Goal: Task Accomplishment & Management: Complete application form

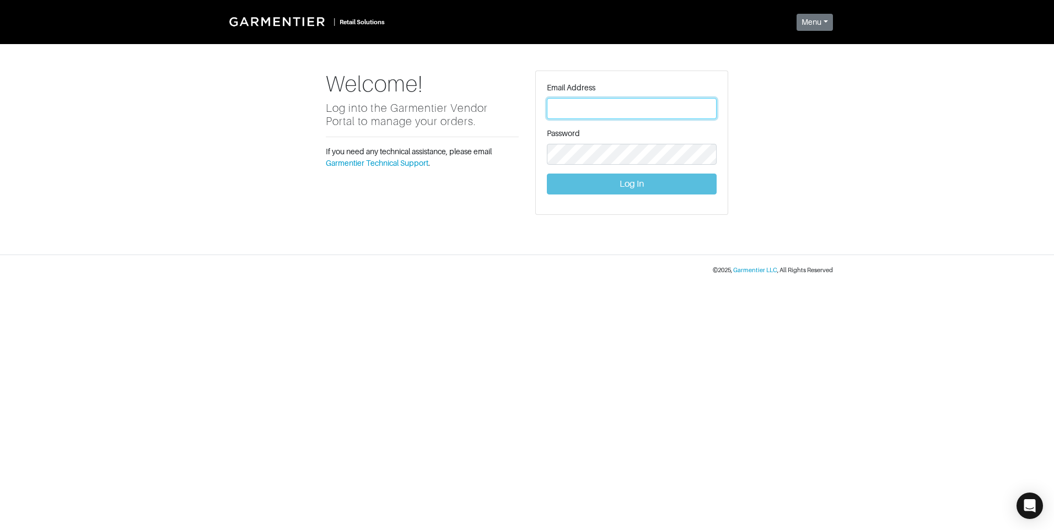
type input "[PERSON_NAME][EMAIL_ADDRESS][DOMAIN_NAME]"
click at [617, 185] on button "Log In" at bounding box center [632, 184] width 170 height 21
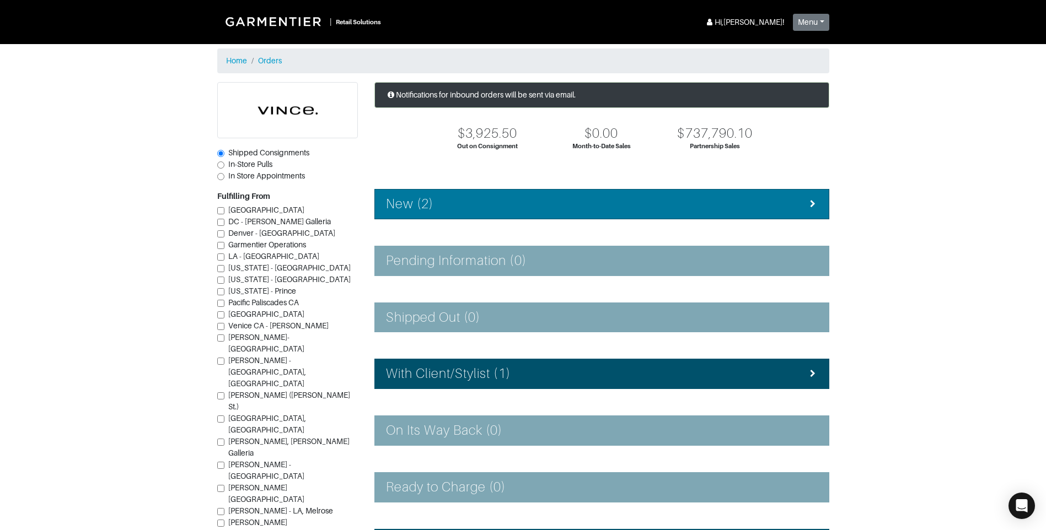
click at [609, 214] on li "New (2)" at bounding box center [601, 204] width 455 height 30
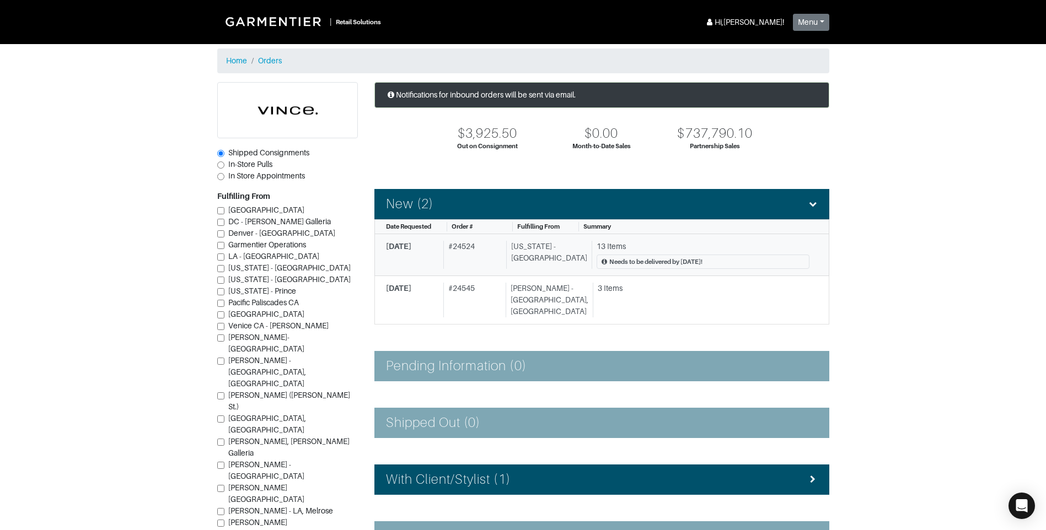
click at [472, 256] on div "# 24524" at bounding box center [472, 255] width 58 height 29
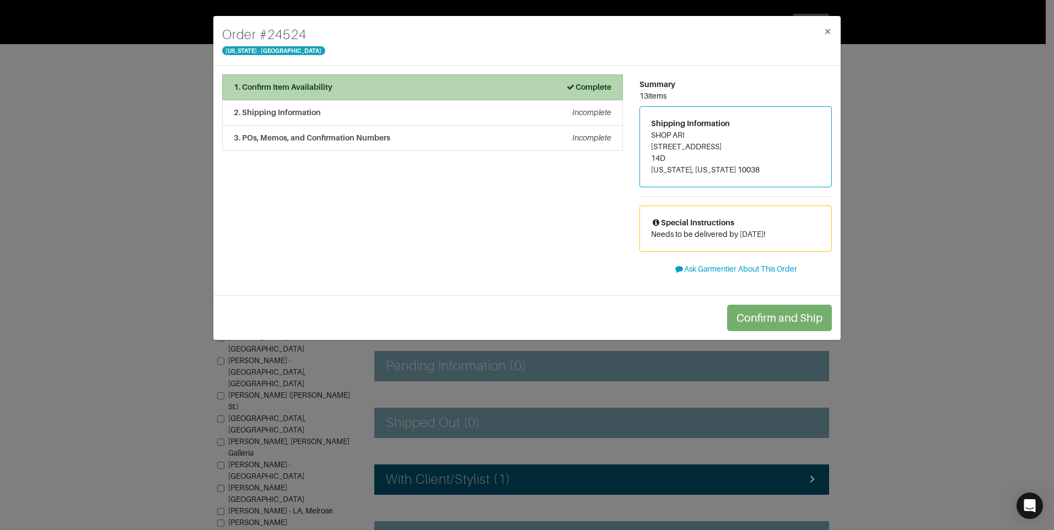
click at [505, 95] on li "1. Confirm Item Availability Complete" at bounding box center [422, 87] width 401 height 26
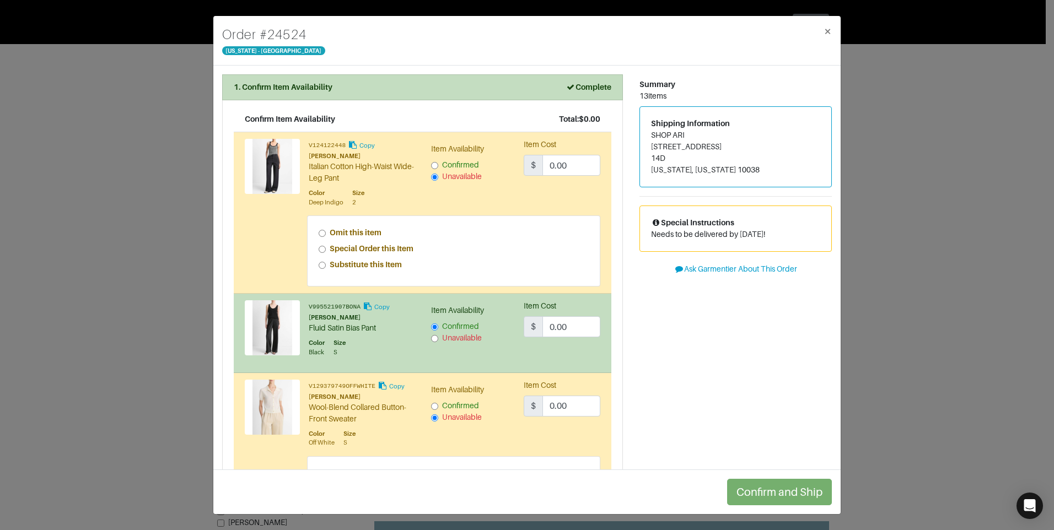
click at [321, 232] on input "Omit this item" at bounding box center [322, 233] width 7 height 7
radio input "true"
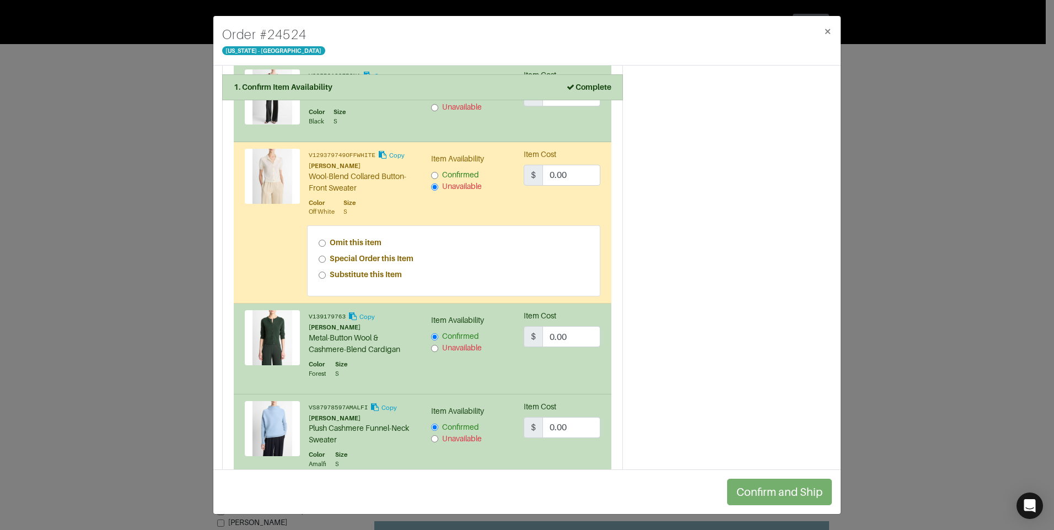
scroll to position [276, 0]
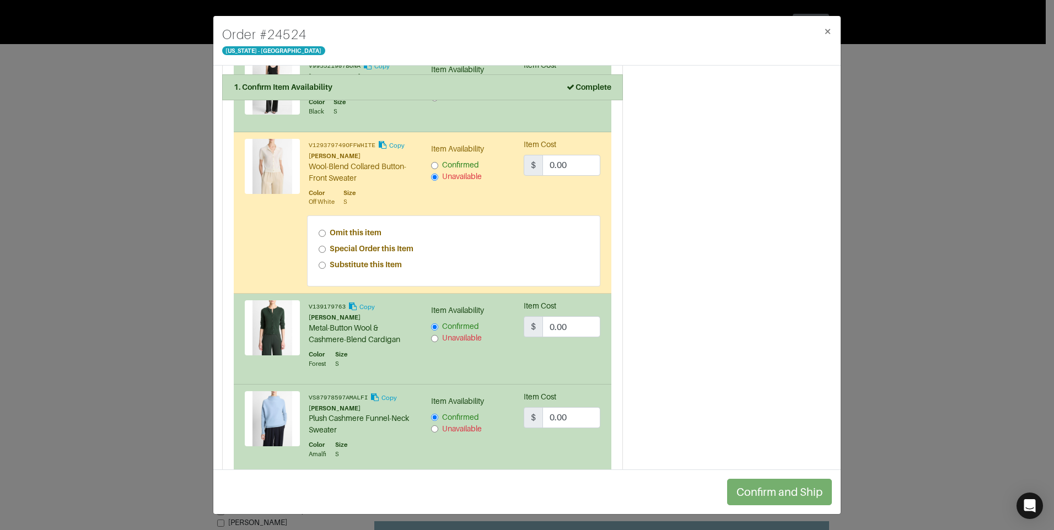
click at [320, 231] on input "Omit this item" at bounding box center [322, 233] width 7 height 7
radio input "true"
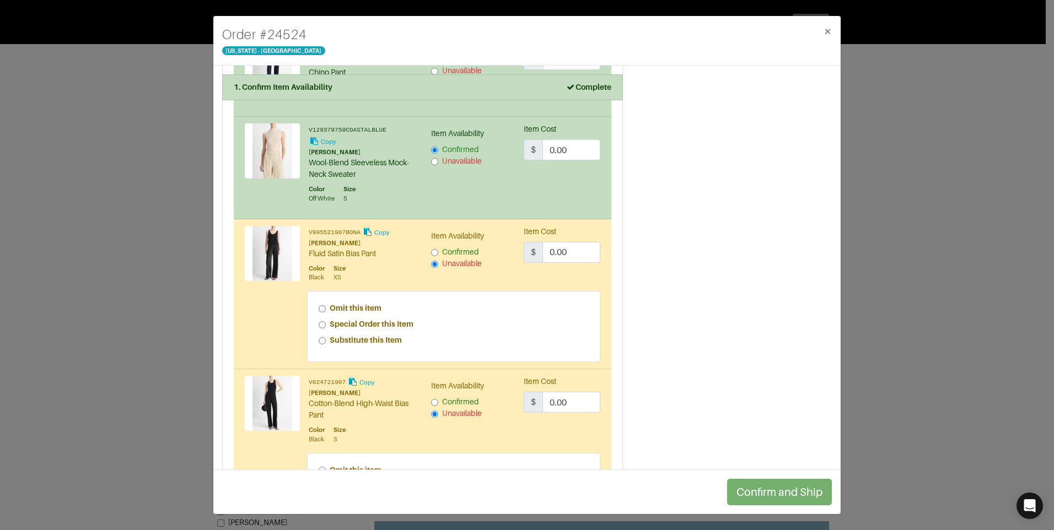
scroll to position [827, 0]
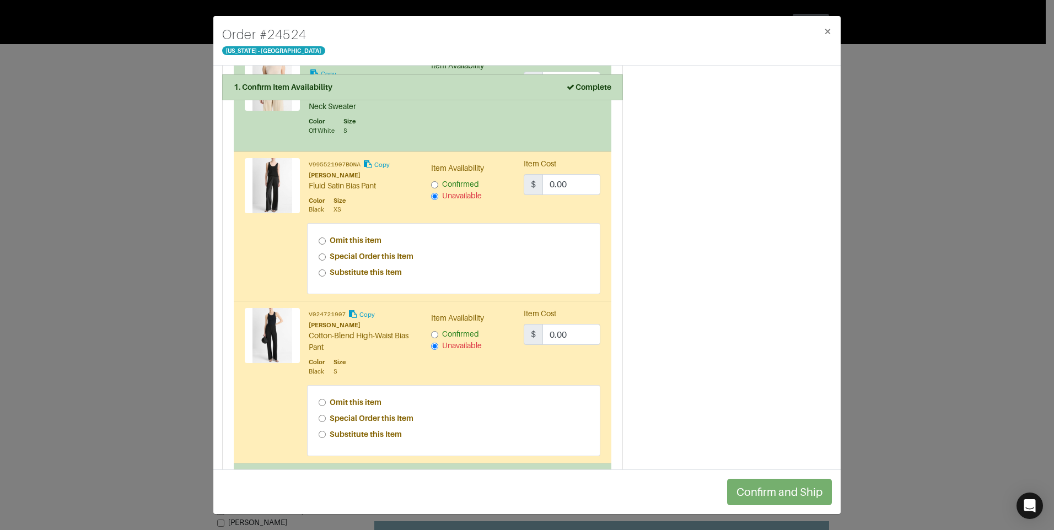
click at [321, 238] on input "Omit this item" at bounding box center [322, 241] width 7 height 7
radio input "true"
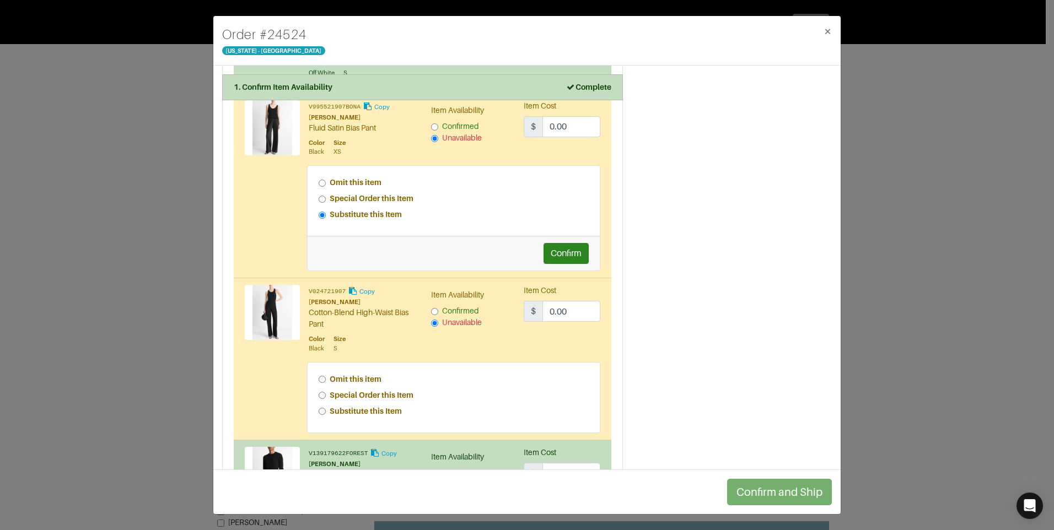
scroll to position [937, 0]
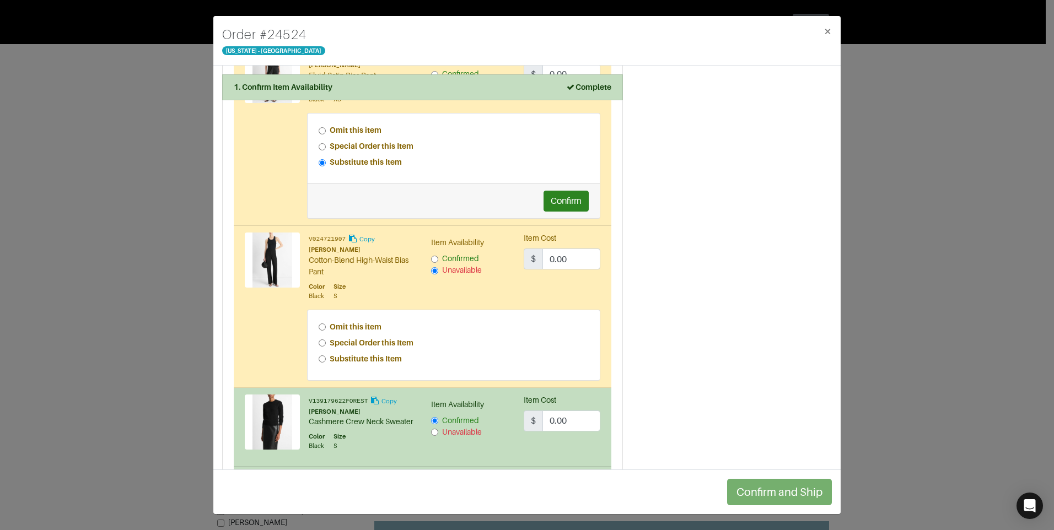
click at [319, 324] on input "Omit this item" at bounding box center [322, 327] width 7 height 7
radio input "true"
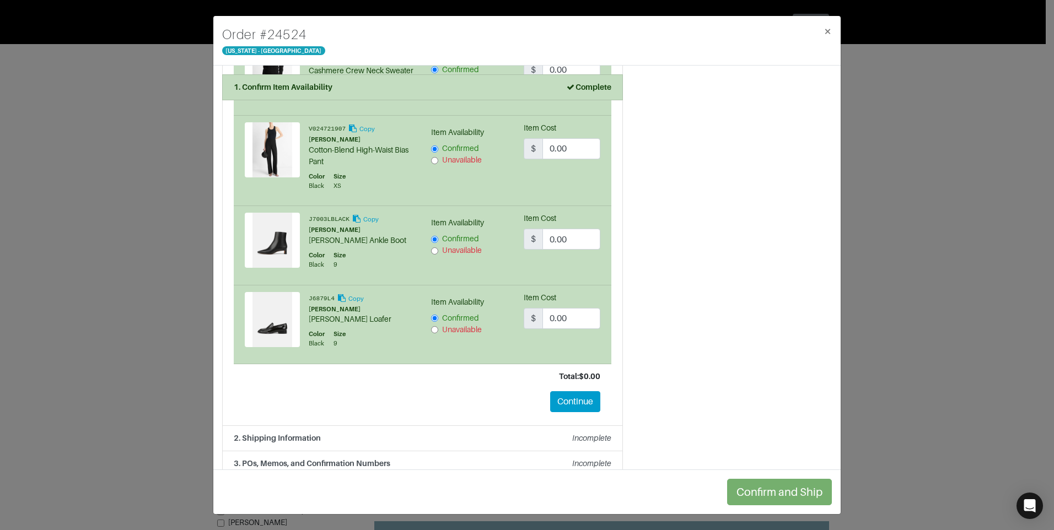
scroll to position [1339, 0]
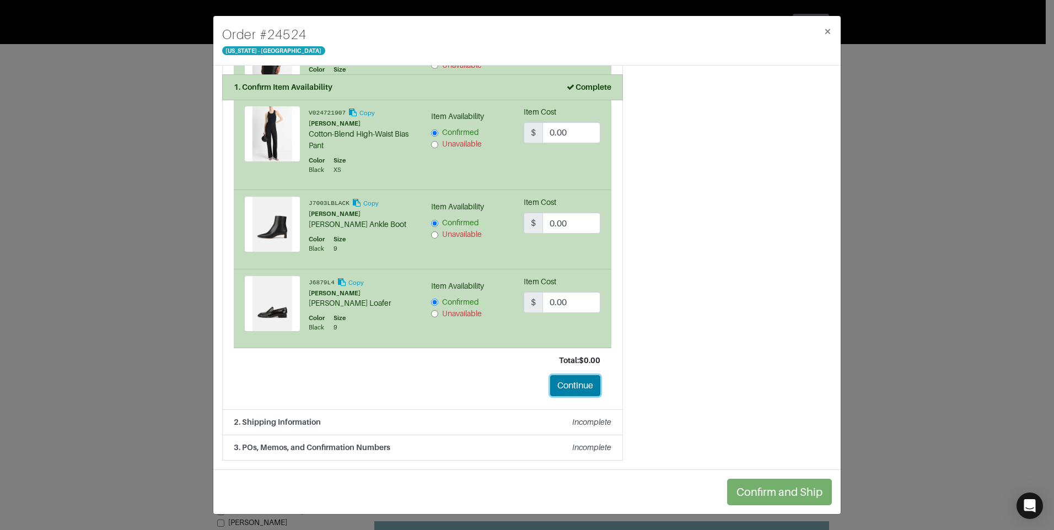
click at [579, 381] on button "Continue" at bounding box center [575, 385] width 50 height 21
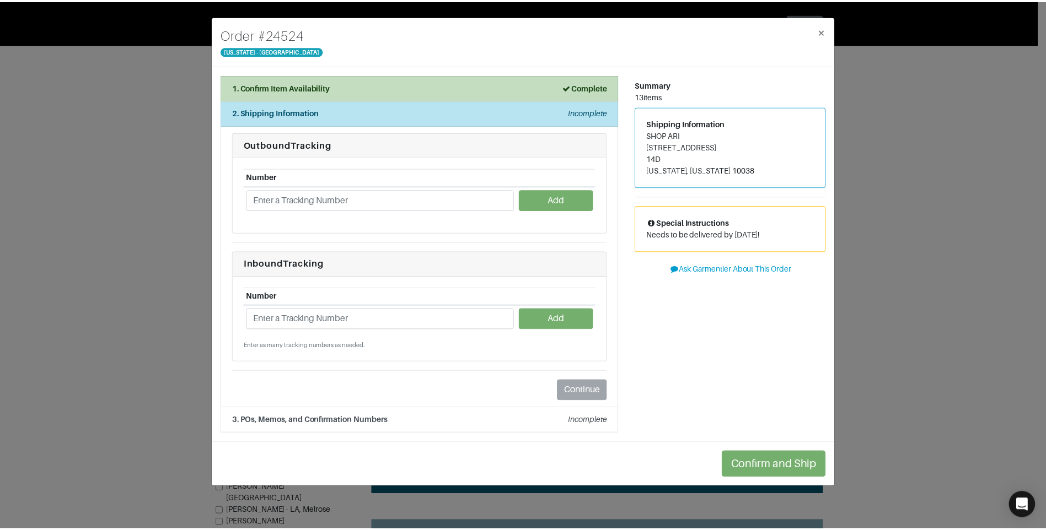
scroll to position [0, 0]
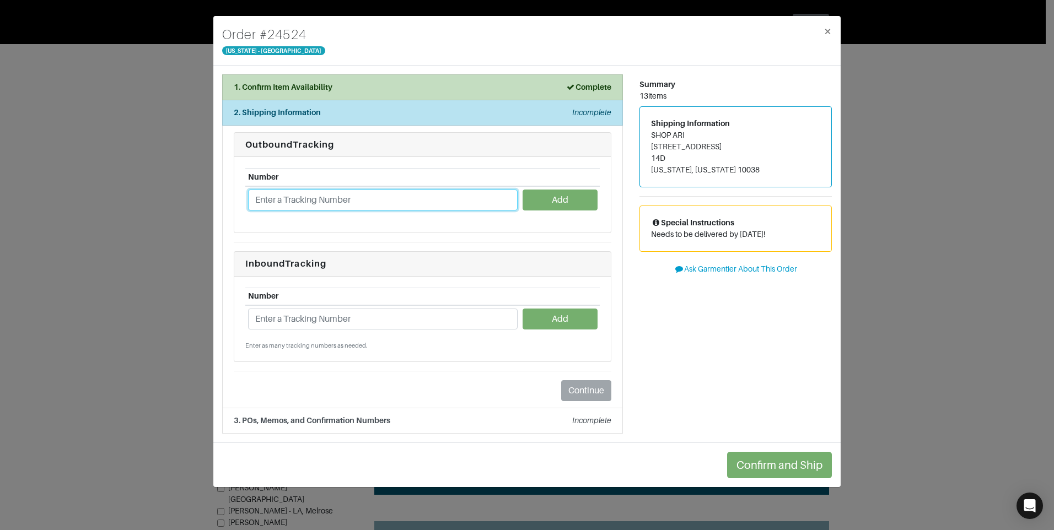
click at [269, 206] on input "text" at bounding box center [383, 200] width 270 height 21
type input "1221-091025"
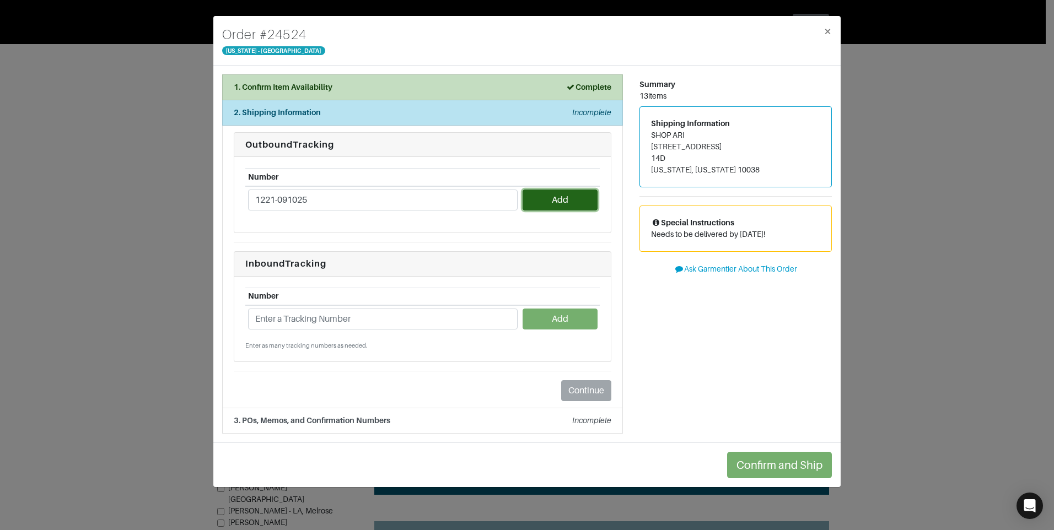
click at [550, 200] on button "Add" at bounding box center [560, 200] width 74 height 21
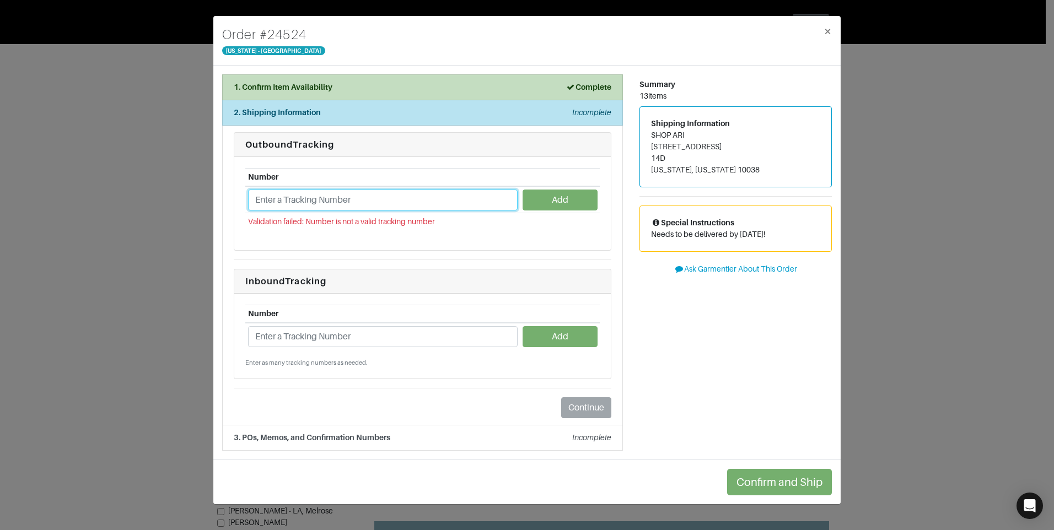
click at [395, 198] on input "text" at bounding box center [383, 200] width 270 height 21
click at [299, 202] on input "text" at bounding box center [383, 200] width 270 height 21
type input "1221091025"
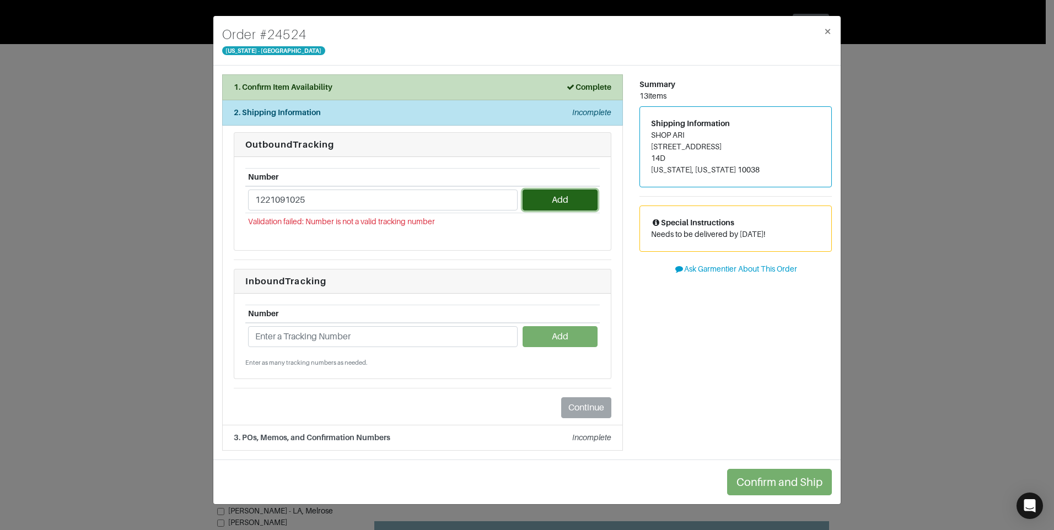
click at [555, 202] on button "Add" at bounding box center [560, 200] width 74 height 21
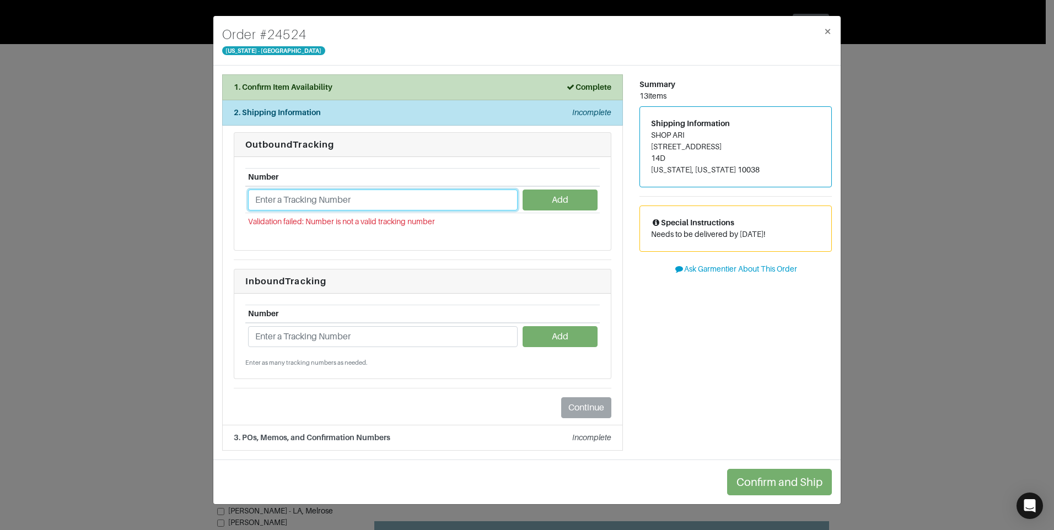
click at [283, 201] on input "text" at bounding box center [383, 200] width 270 height 21
type input "messenger"
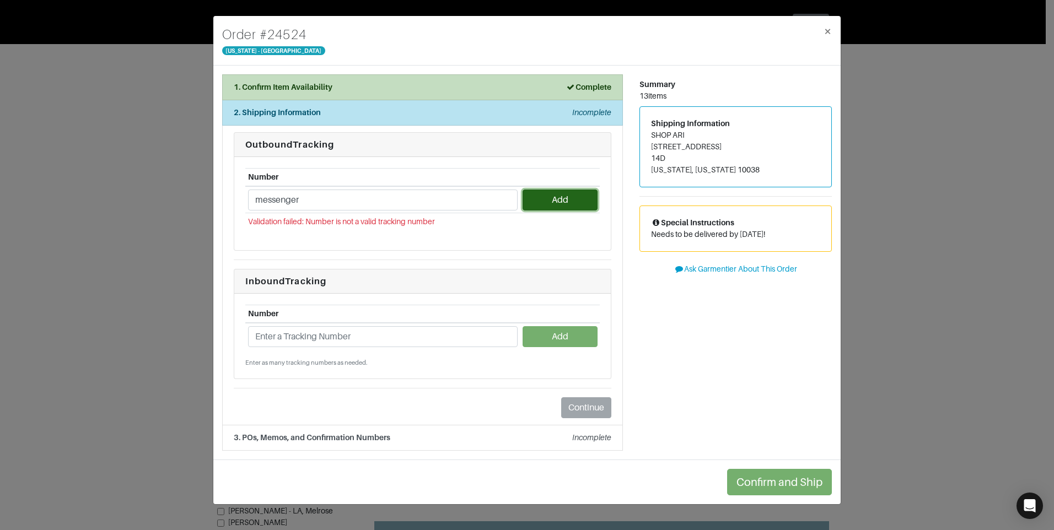
click at [562, 196] on button "Add" at bounding box center [560, 200] width 74 height 21
click at [826, 31] on span "×" at bounding box center [827, 31] width 8 height 15
